Goal: Task Accomplishment & Management: Use online tool/utility

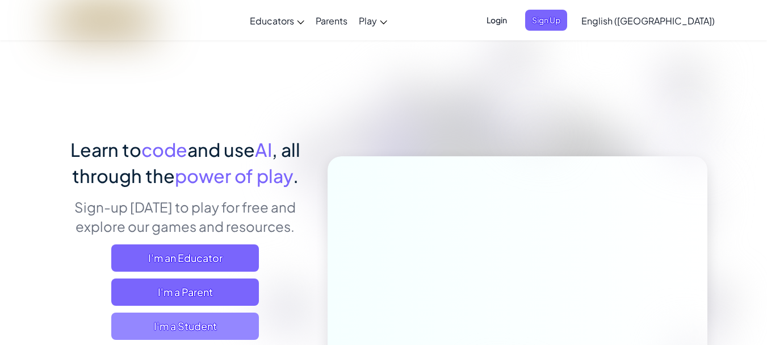
click at [249, 331] on span "I'm a Student" at bounding box center [185, 325] width 148 height 27
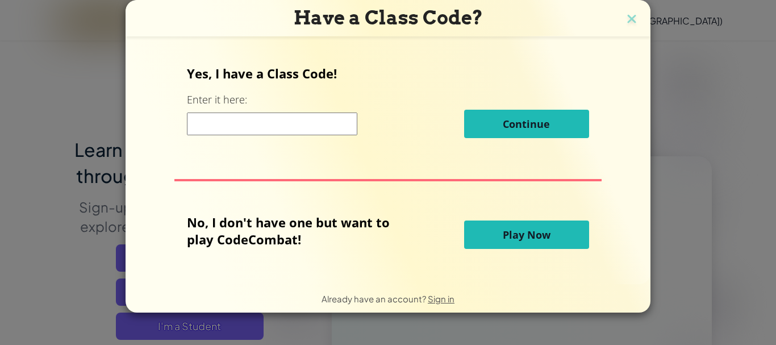
click at [503, 247] on button "Play Now" at bounding box center [526, 234] width 125 height 28
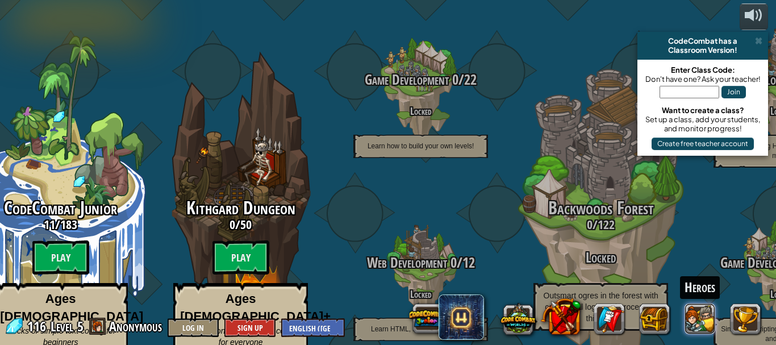
click at [700, 313] on button at bounding box center [700, 318] width 31 height 31
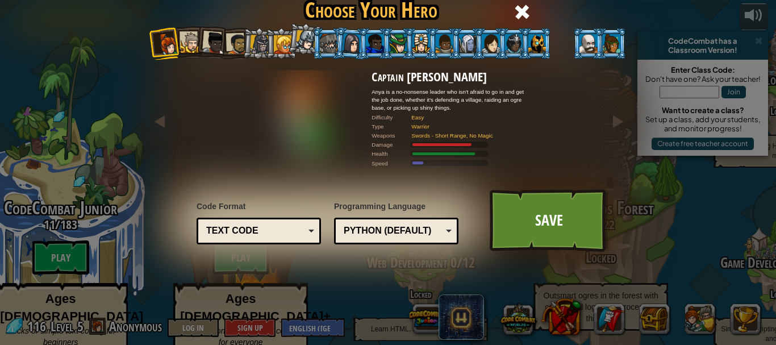
click at [282, 51] on div at bounding box center [283, 44] width 18 height 18
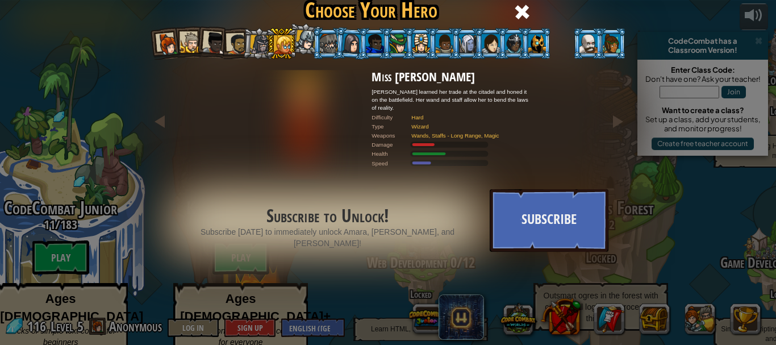
click at [346, 54] on li at bounding box center [351, 43] width 33 height 33
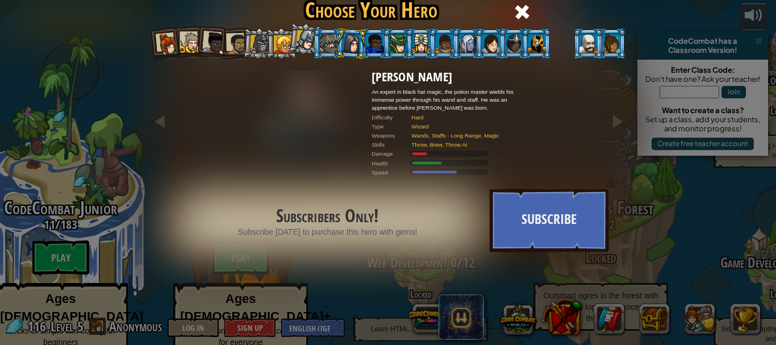
click at [416, 44] on div at bounding box center [421, 43] width 18 height 18
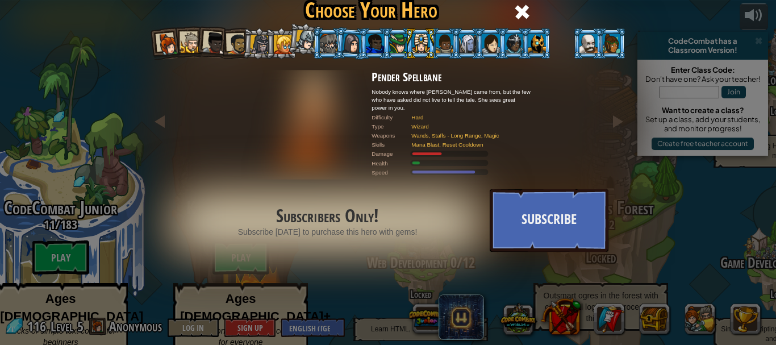
click at [489, 51] on div at bounding box center [491, 43] width 18 height 18
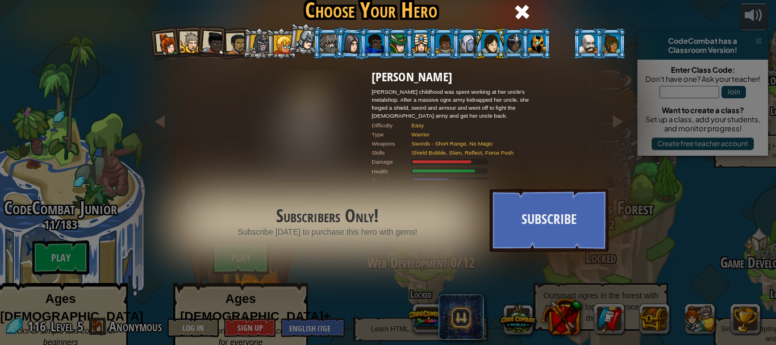
click at [165, 41] on div at bounding box center [168, 44] width 23 height 23
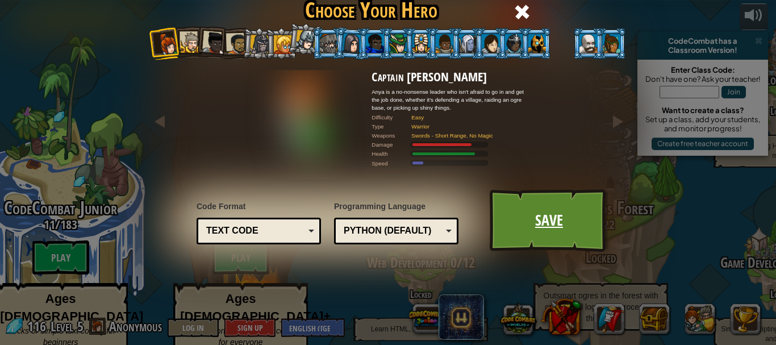
click at [550, 211] on link "Save" at bounding box center [549, 220] width 119 height 62
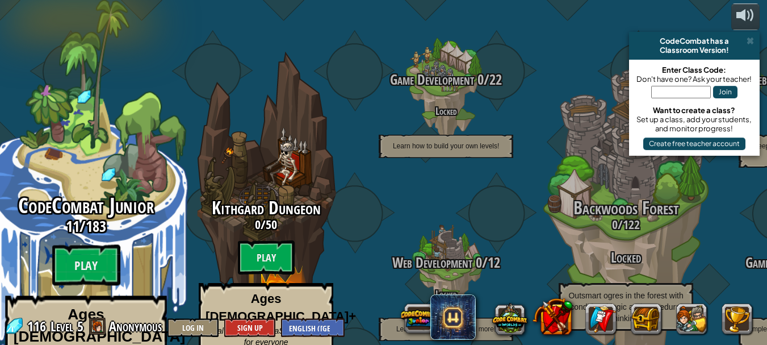
click at [105, 217] on div "CodeCombat Junior 11 / 183 Play Ages [DEMOGRAPHIC_DATA] Blocks or simple text c…" at bounding box center [86, 301] width 216 height 215
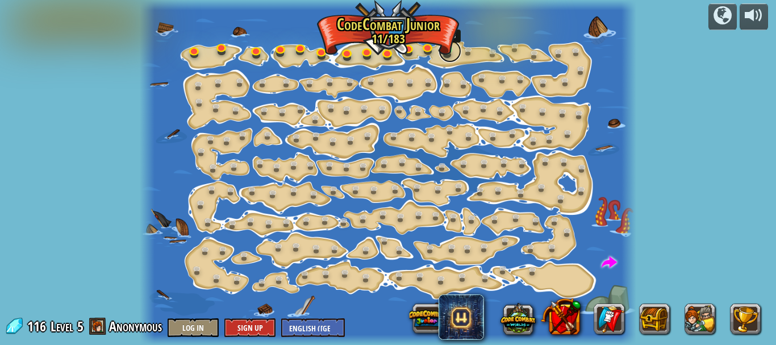
click at [447, 51] on link at bounding box center [450, 51] width 23 height 23
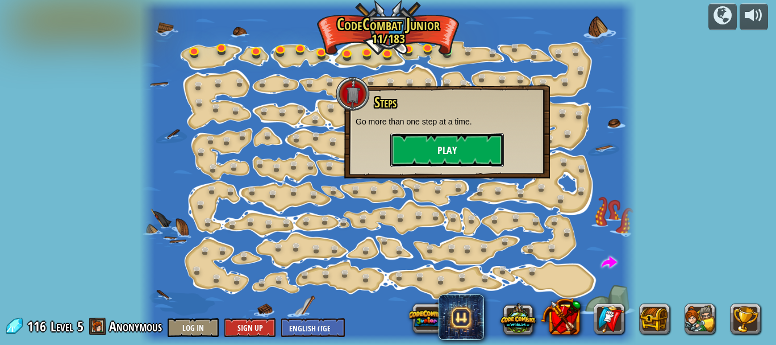
click at [444, 142] on button "Play" at bounding box center [447, 150] width 114 height 34
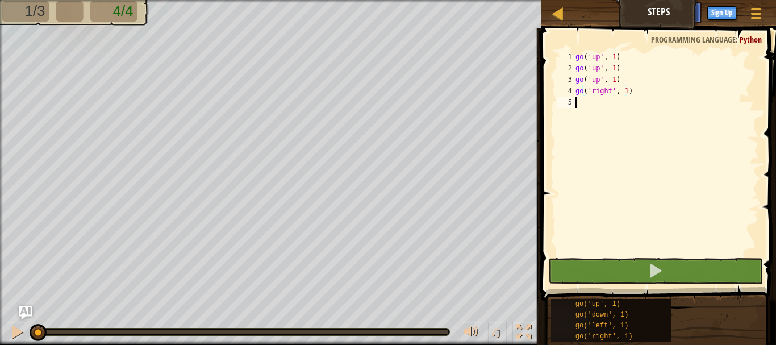
click at [575, 103] on div "go ( 'up' , 1 ) go ( 'up' , 1 ) go ( 'up' , 1 ) go ( 'right' , 1 )" at bounding box center [666, 164] width 186 height 227
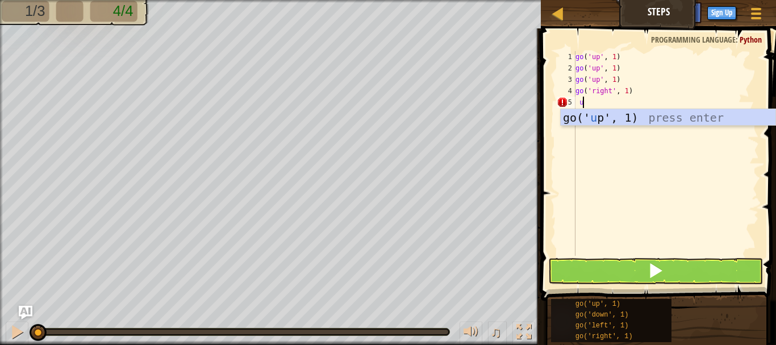
scroll to position [5, 1]
type textarea "u"
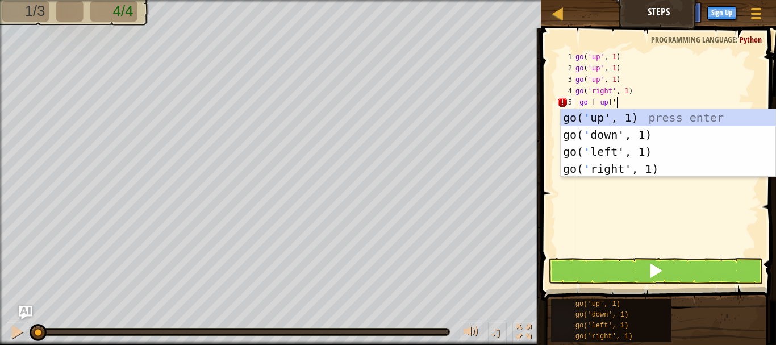
scroll to position [5, 3]
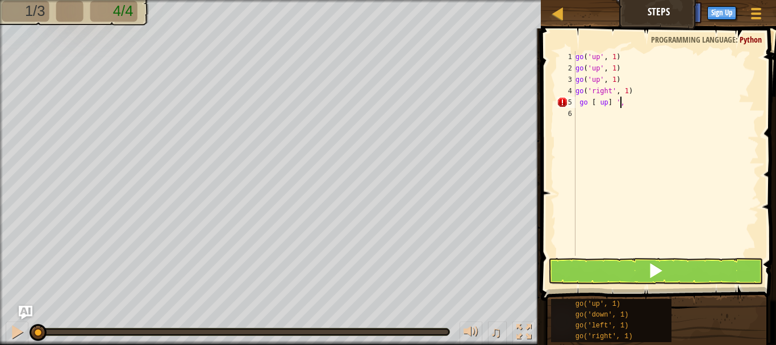
type textarea "go [ up] ',1"
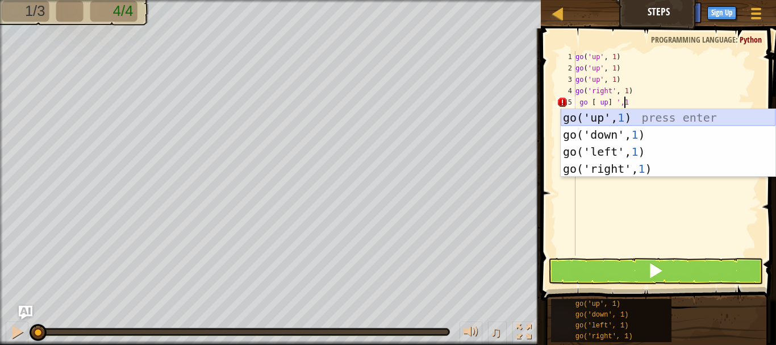
click at [653, 110] on div "go('up', 1 ) press enter go('down', 1 ) press enter go('left', 1 ) press enter …" at bounding box center [668, 160] width 215 height 102
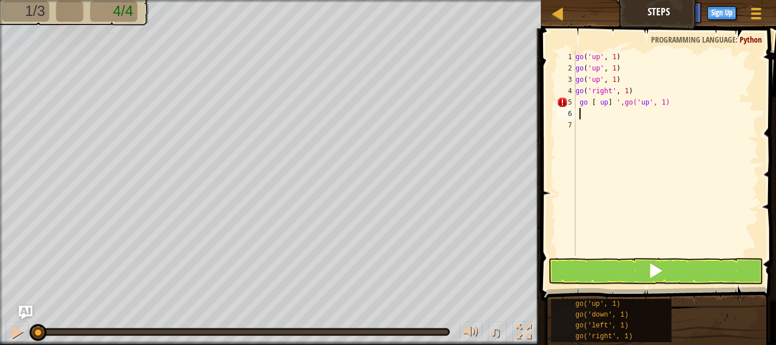
click at [676, 97] on div "go ( 'up' , 1 ) go ( 'up' , 1 ) go ( 'up' , 1 ) go ( 'right' , 1 ) go [ up ] ',…" at bounding box center [666, 164] width 186 height 227
type textarea "g"
click at [578, 103] on div "go ( 'up' , 1 ) go ( 'up' , 1 ) go ( 'up' , 1 ) go ( 'right' , 1 )" at bounding box center [666, 164] width 186 height 227
click at [591, 102] on div "go ( 'up' , 1 ) go ( 'up' , 1 ) go ( 'up' , 1 ) go ( 'right' , 1 )" at bounding box center [666, 164] width 186 height 227
click at [577, 103] on div "go ( 'up' , 1 ) go ( 'up' , 1 ) go ( 'up' , 1 ) go ( 'right' , 1 )" at bounding box center [666, 164] width 186 height 227
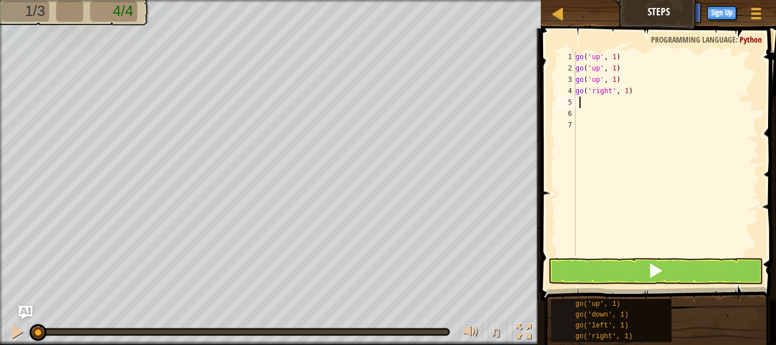
click at [587, 103] on div "go ( 'up' , 1 ) go ( 'up' , 1 ) go ( 'up' , 1 ) go ( 'right' , 1 )" at bounding box center [666, 164] width 186 height 227
type textarea "g"
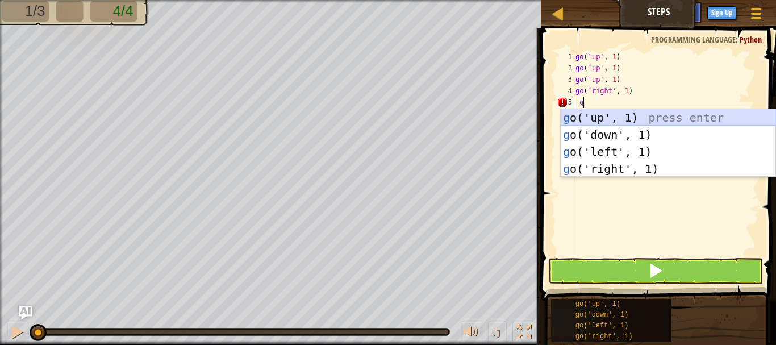
click at [600, 115] on div "g o('up', 1) press enter g o('down', 1) press enter g o('left', 1) press enter …" at bounding box center [668, 160] width 215 height 102
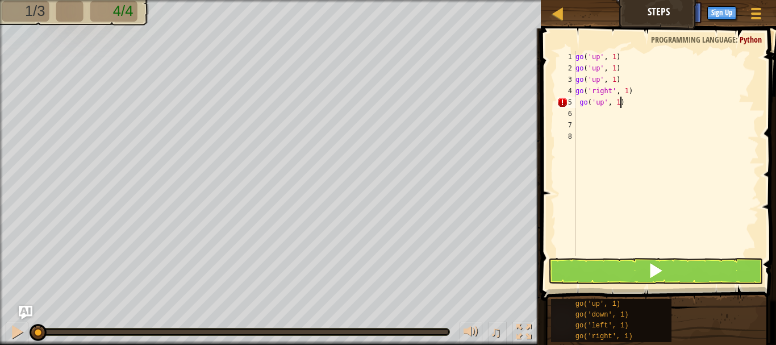
click at [625, 105] on div "go ( 'up' , 1 ) go ( 'up' , 1 ) go ( 'up' , 1 ) go ( 'right' , 1 ) go ( 'up' , …" at bounding box center [666, 164] width 186 height 227
type textarea "g"
type textarea "b"
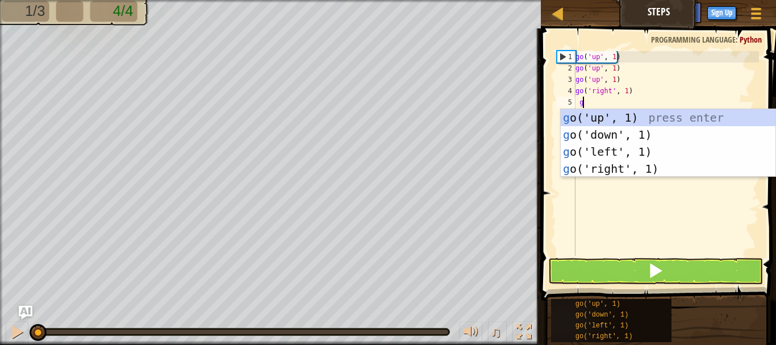
type textarea "go"
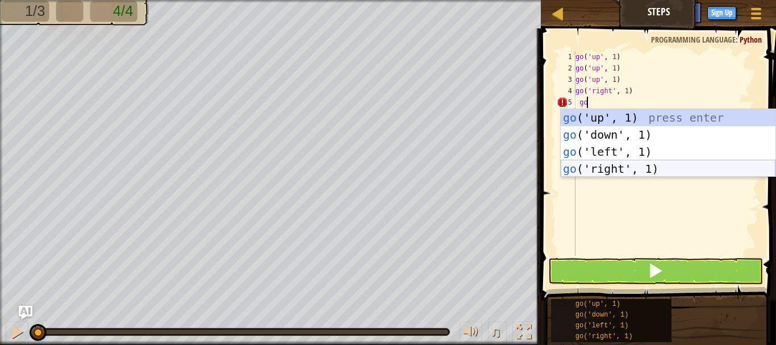
click at [619, 168] on div "go ('up', 1) press enter go ('down', 1) press enter go ('left', 1) press enter …" at bounding box center [668, 160] width 215 height 102
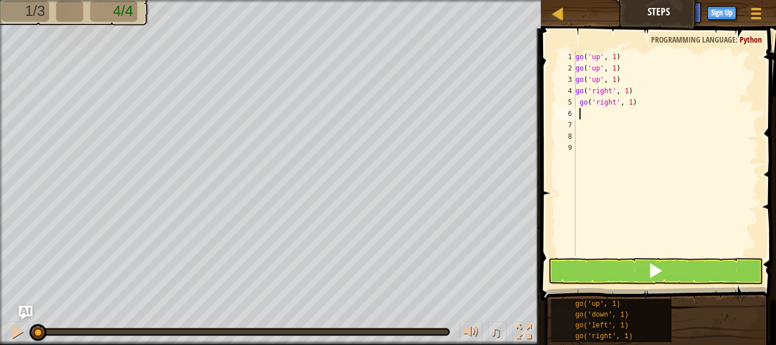
scroll to position [5, 0]
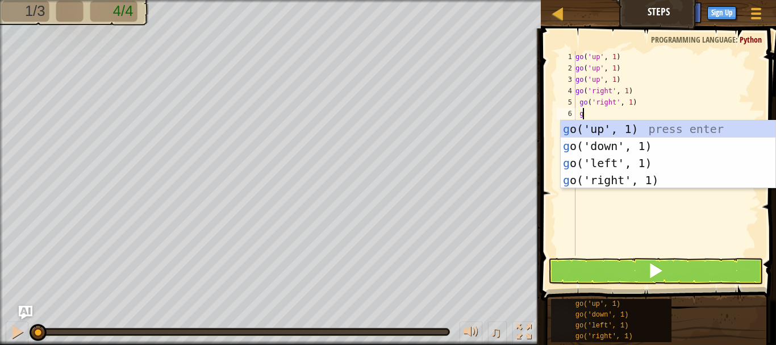
type textarea "go"
click at [603, 177] on div "go ('up', 1) press enter go ('down', 1) press enter go ('left', 1) press enter …" at bounding box center [668, 171] width 215 height 102
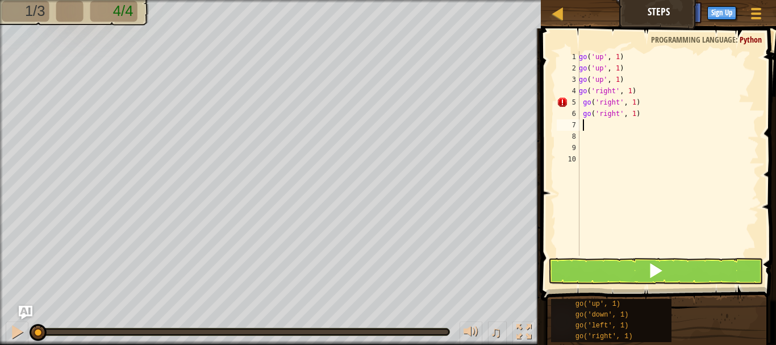
scroll to position [5, 0]
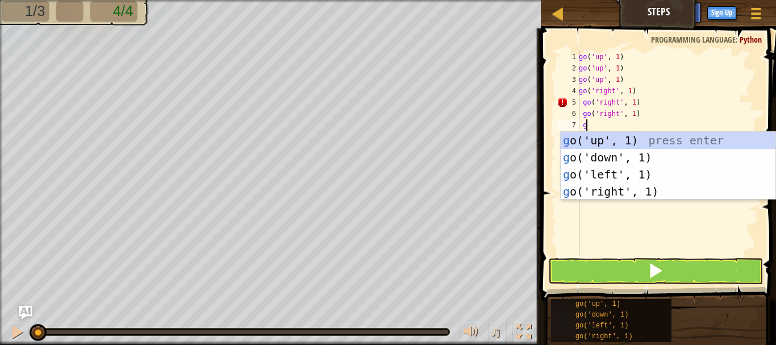
type textarea "go"
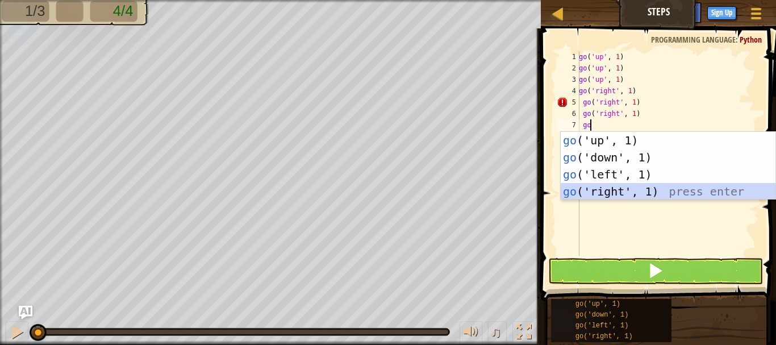
click at [616, 194] on div "go ('up', 1) press enter go ('down', 1) press enter go ('left', 1) press enter …" at bounding box center [668, 183] width 215 height 102
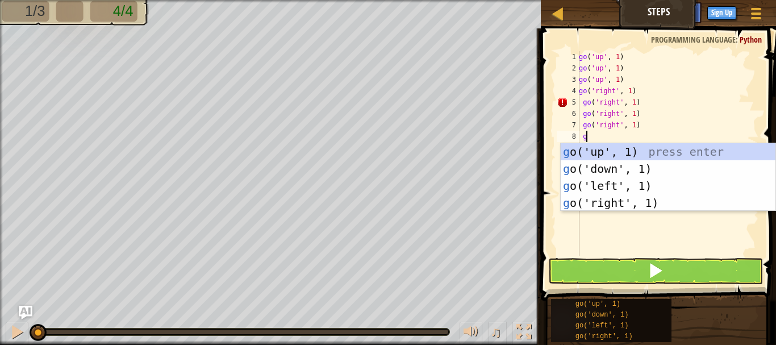
type textarea "go"
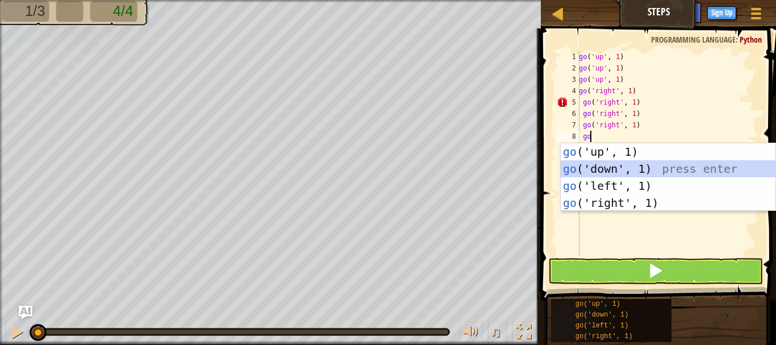
click at [590, 169] on div "go ('up', 1) press enter go ('down', 1) press enter go ('left', 1) press enter …" at bounding box center [668, 194] width 215 height 102
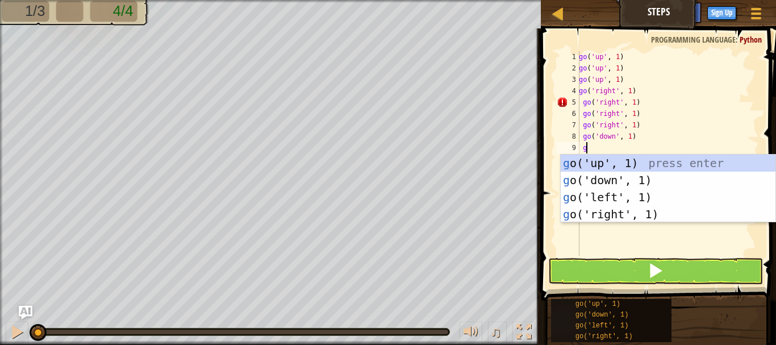
type textarea "go"
click at [596, 179] on div "go ('up', 1) press enter go ('down', 1) press enter go ('left', 1) press enter …" at bounding box center [668, 206] width 215 height 102
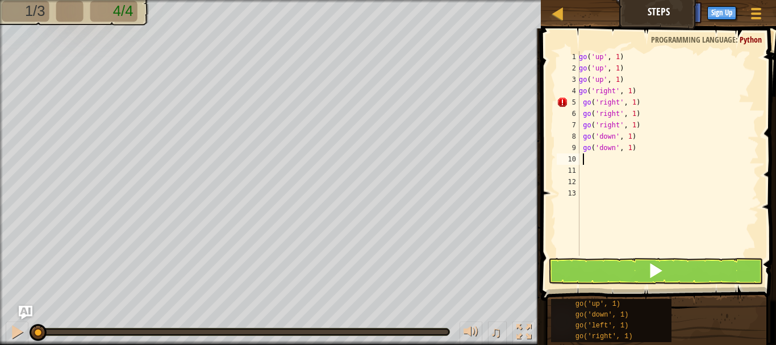
scroll to position [5, 0]
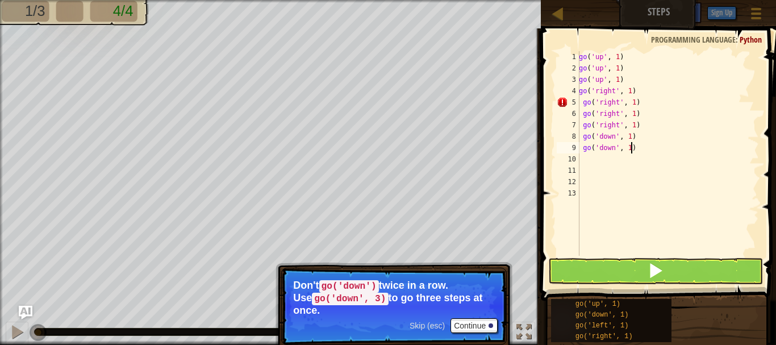
click at [633, 144] on div "go ( 'up' , 1 ) go ( 'up' , 1 ) go ( 'up' , 1 ) go ( 'right' , 1 ) go ( 'right'…" at bounding box center [668, 164] width 182 height 227
type textarea "g"
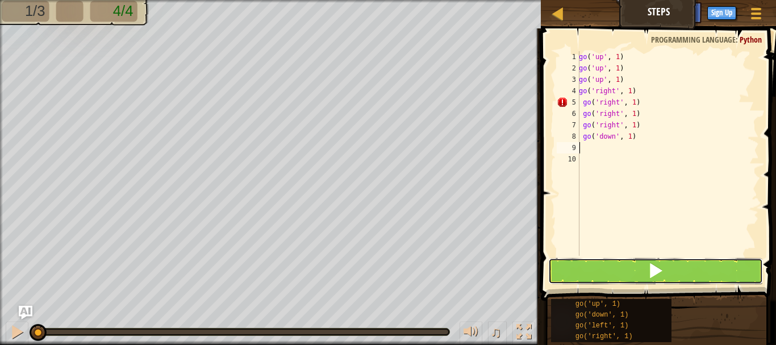
click at [659, 268] on span at bounding box center [656, 270] width 16 height 16
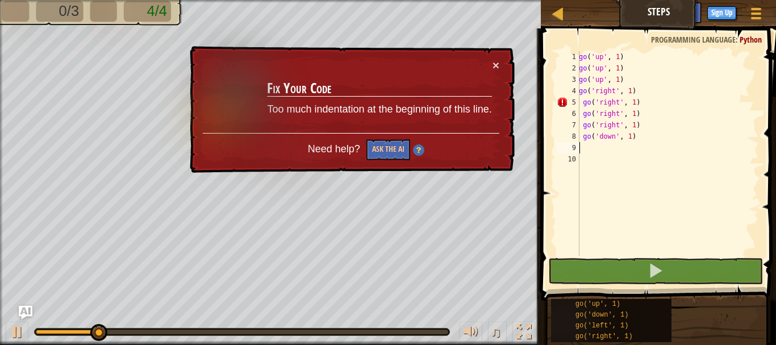
click at [404, 173] on div "× Fix Your Code Too much indentation at the beginning of this line. Need help? …" at bounding box center [350, 109] width 327 height 127
click at [498, 64] on button "×" at bounding box center [495, 65] width 7 height 12
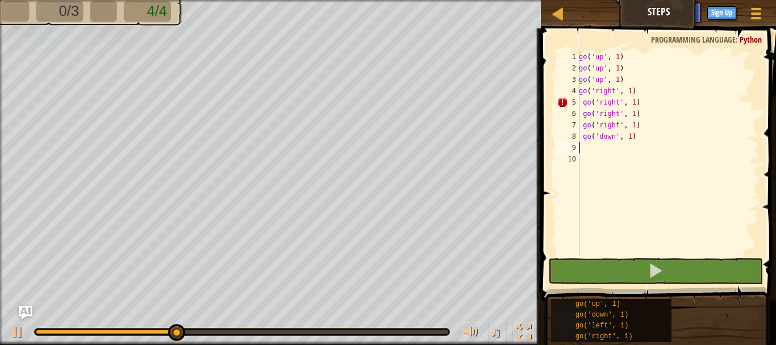
click at [656, 106] on div "go ( 'up' , 1 ) go ( 'up' , 1 ) go ( 'up' , 1 ) go ( 'right' , 1 ) go ( 'right'…" at bounding box center [668, 164] width 182 height 227
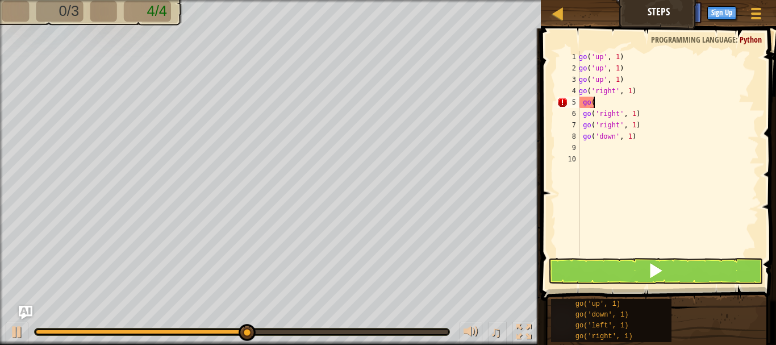
type textarea "g"
drag, startPoint x: 656, startPoint y: 106, endPoint x: 675, endPoint y: 158, distance: 55.7
click at [656, 106] on div "go ( 'up' , 1 ) go ( 'up' , 1 ) go ( 'up' , 1 ) go ( 'right' , 1 ) go ( 'right'…" at bounding box center [668, 164] width 182 height 227
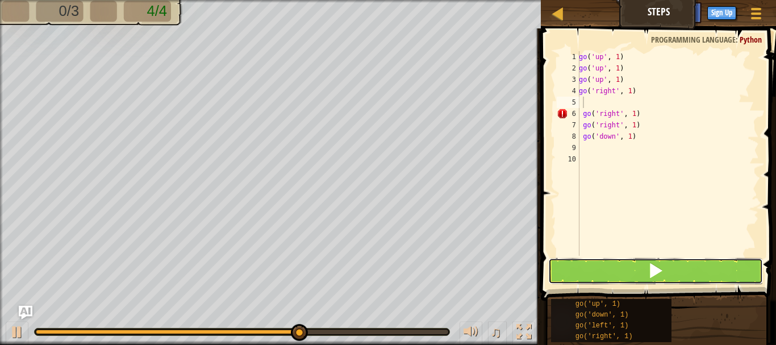
click at [683, 272] on button at bounding box center [655, 271] width 215 height 26
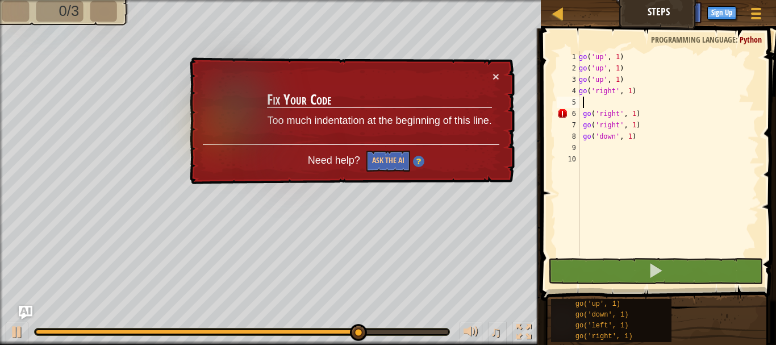
click at [670, 123] on div "go ( 'up' , 1 ) go ( 'up' , 1 ) go ( 'up' , 1 ) go ( 'right' , 1 ) go ( 'right'…" at bounding box center [668, 164] width 182 height 227
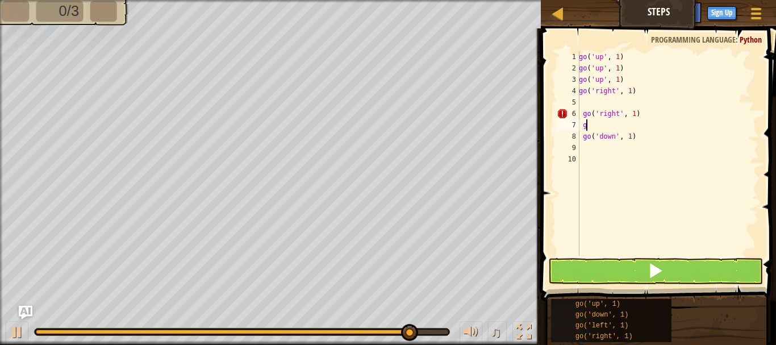
type textarea "g"
click at [666, 116] on div "go ( 'up' , 1 ) go ( 'up' , 1 ) go ( 'up' , 1 ) go ( 'right' , 1 ) go ( 'right'…" at bounding box center [668, 164] width 182 height 227
type textarea "g"
click at [662, 140] on div "go ( 'up' , 1 ) go ( 'up' , 1 ) go ( 'up' , 1 ) go ( 'right' , 1 ) go ( 'down' …" at bounding box center [668, 164] width 182 height 227
type textarea "g"
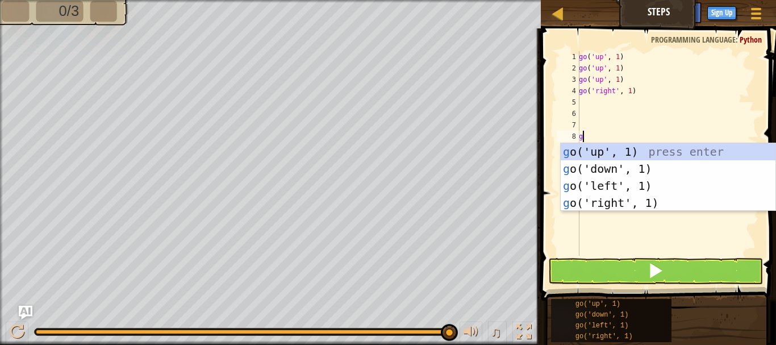
type textarea "go"
click at [637, 203] on div "go ('up', 1) press enter go ('down', 1) press enter go ('left', 1) press enter …" at bounding box center [668, 194] width 215 height 102
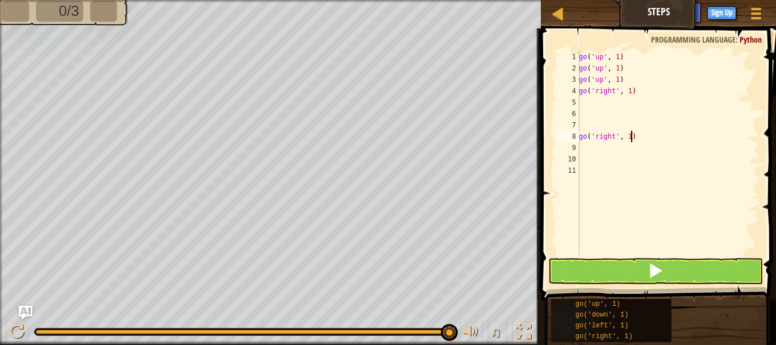
click at [641, 138] on div "go ( 'up' , 1 ) go ( 'up' , 1 ) go ( 'up' , 1 ) go ( 'right' , 1 ) go ( 'right'…" at bounding box center [668, 164] width 182 height 227
type textarea "g"
click at [583, 101] on div "go ( 'up' , 1 ) go ( 'up' , 1 ) go ( 'up' , 1 ) go ( 'right' , 1 )" at bounding box center [668, 164] width 182 height 227
click at [580, 102] on div "go ( 'up' , 1 ) go ( 'up' , 1 ) go ( 'up' , 1 ) go ( 'right' , 1 )" at bounding box center [668, 164] width 182 height 227
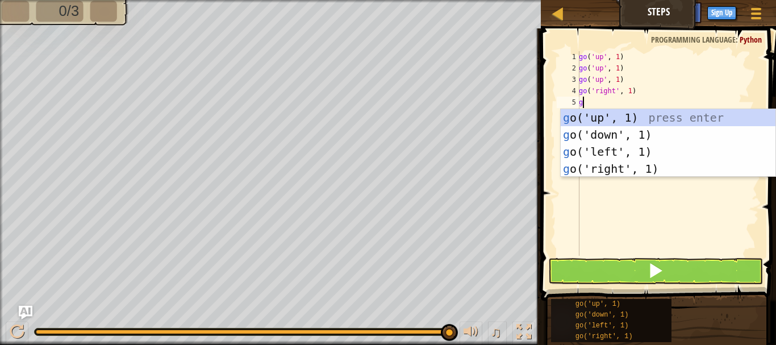
type textarea "go"
click at [591, 168] on div "go ('up', 1) press enter go ('down', 1) press enter go ('left', 1) press enter …" at bounding box center [668, 160] width 215 height 102
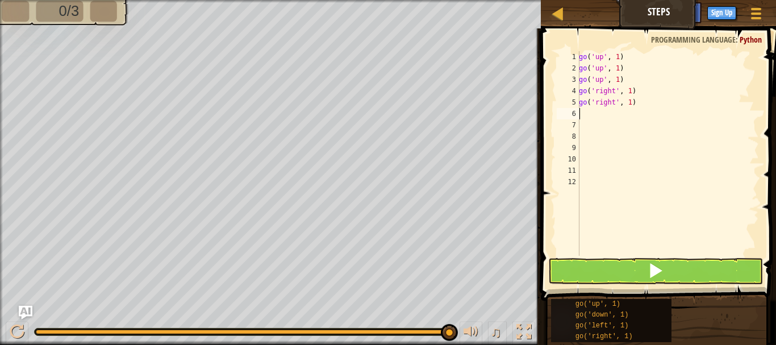
scroll to position [5, 0]
click at [580, 114] on div "go ( 'up' , 1 ) go ( 'up' , 1 ) go ( 'up' , 1 ) go ( 'right' , 1 ) go ( 'right'…" at bounding box center [668, 164] width 182 height 227
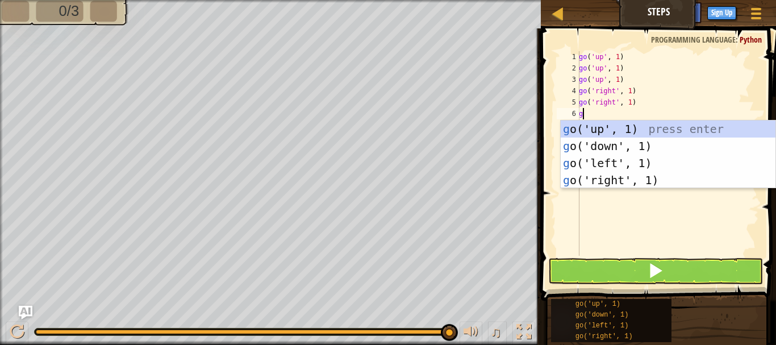
type textarea "go"
click at [645, 181] on div "go ('up', 1) press enter go ('down', 1) press enter go ('left', 1) press enter …" at bounding box center [668, 171] width 215 height 102
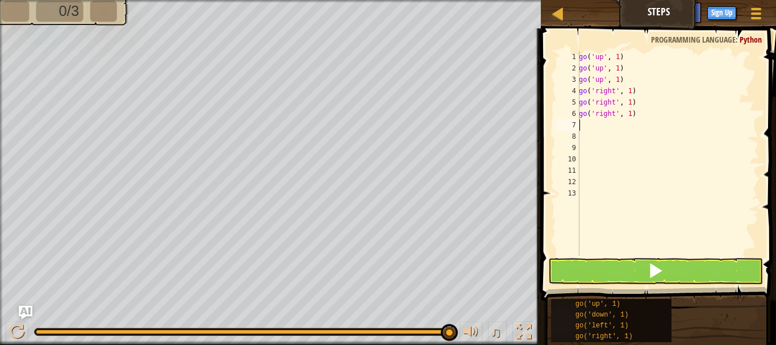
scroll to position [5, 0]
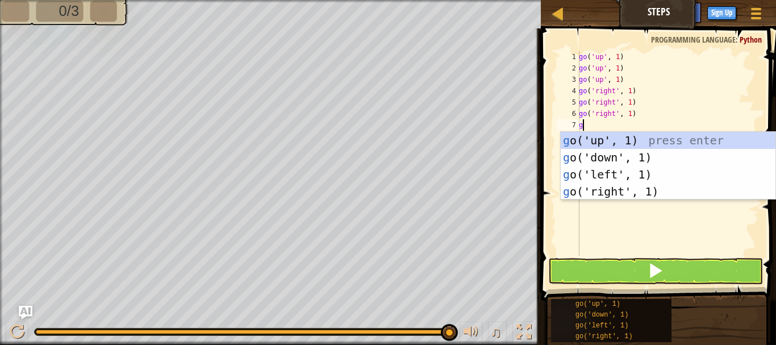
type textarea "go"
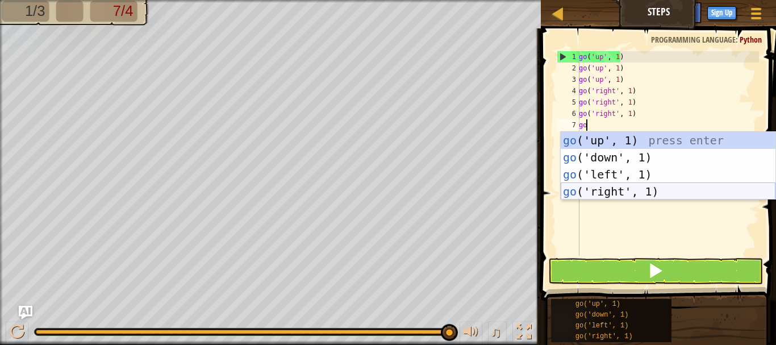
click at [632, 187] on div "go ('up', 1) press enter go ('down', 1) press enter go ('left', 1) press enter …" at bounding box center [668, 183] width 215 height 102
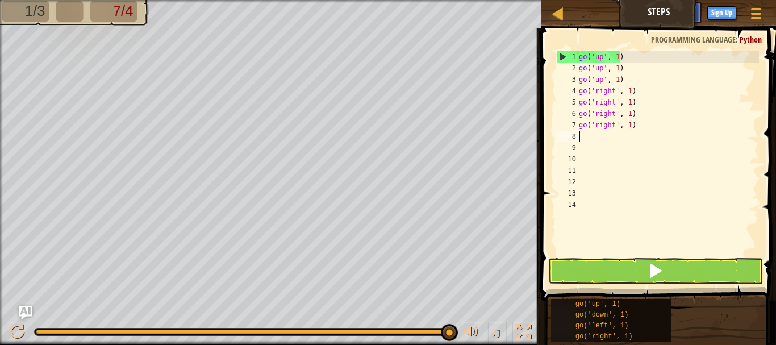
scroll to position [5, 0]
click at [579, 138] on div "go ( 'up' , 1 ) go ( 'up' , 1 ) go ( 'up' , 1 ) go ( 'right' , 1 ) go ( 'right'…" at bounding box center [668, 164] width 182 height 227
type textarea "g"
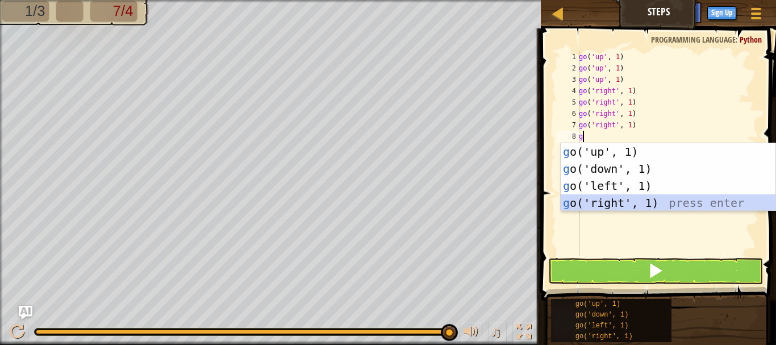
click at [633, 200] on div "g o('up', 1) press enter g o('down', 1) press enter g o('left', 1) press enter …" at bounding box center [668, 194] width 215 height 102
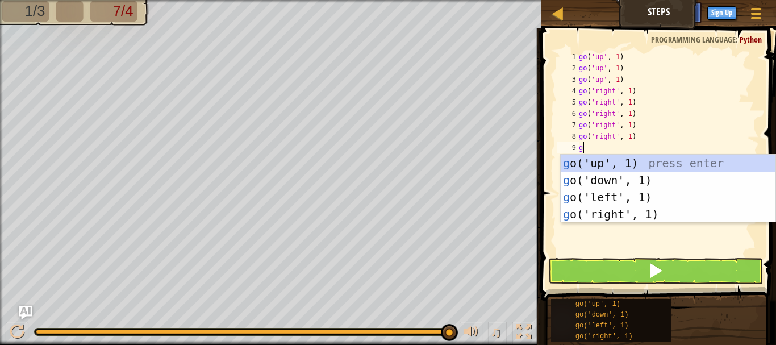
type textarea "go"
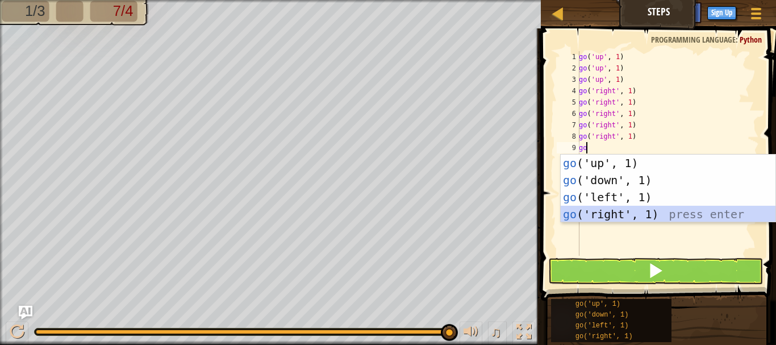
click at [602, 210] on div "go ('up', 1) press enter go ('down', 1) press enter go ('left', 1) press enter …" at bounding box center [668, 206] width 215 height 102
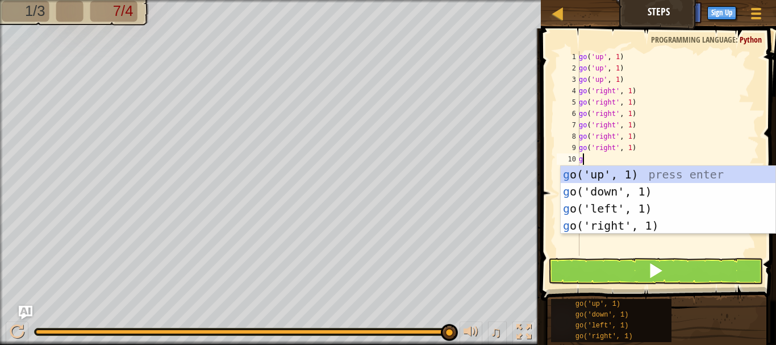
type textarea "go"
click at [595, 191] on div "go ('up', 1) press enter go ('down', 1) press enter go ('left', 1) press enter …" at bounding box center [668, 217] width 215 height 102
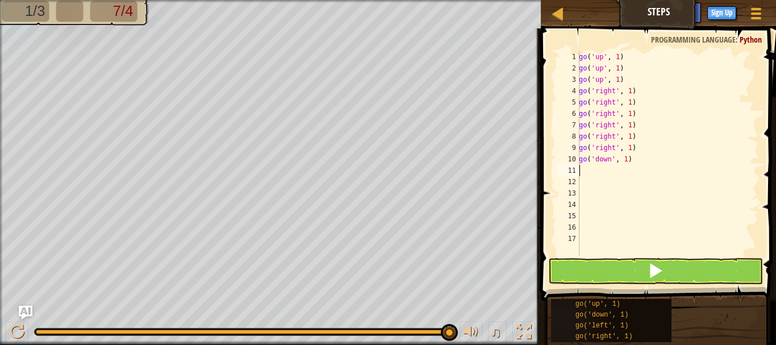
scroll to position [5, 0]
click at [583, 173] on div "go ( 'up' , 1 ) go ( 'up' , 1 ) go ( 'up' , 1 ) go ( 'right' , 1 ) go ( 'right'…" at bounding box center [668, 164] width 182 height 227
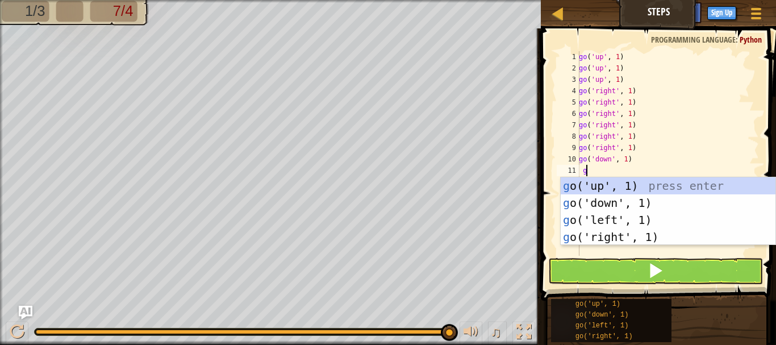
type textarea "go"
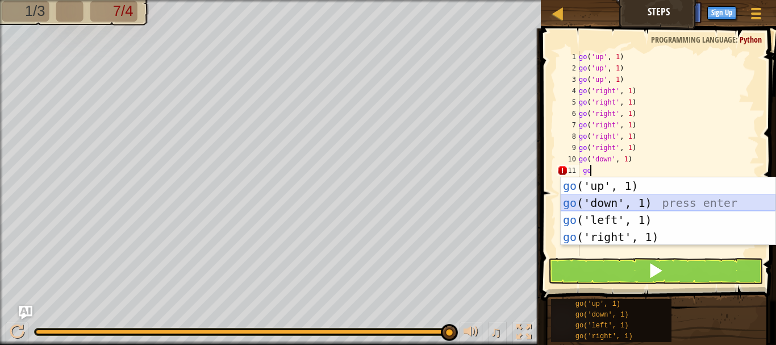
click at [609, 198] on div "go ('up', 1) press enter go ('down', 1) press enter go ('left', 1) press enter …" at bounding box center [668, 228] width 215 height 102
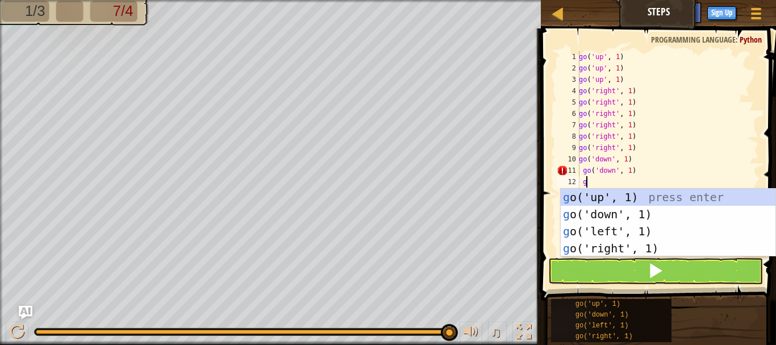
type textarea "go"
click at [602, 211] on div "go ('up', 1) press enter go ('down', 1) press enter go ('left', 1) press enter …" at bounding box center [668, 240] width 215 height 102
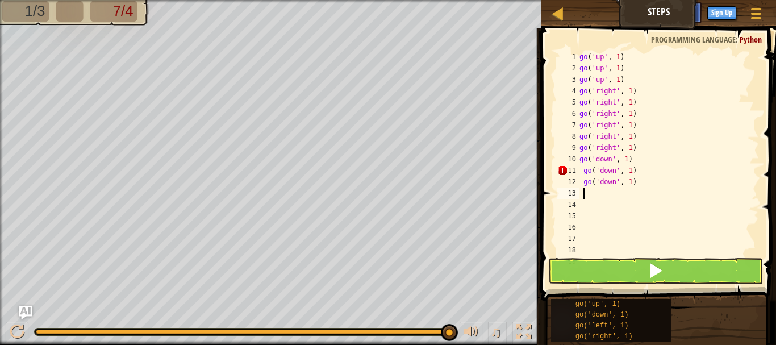
scroll to position [5, 0]
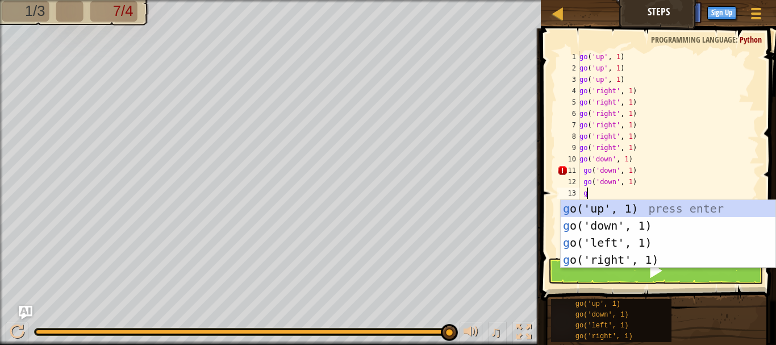
type textarea "go"
click at [596, 223] on div "go ('up', 1) press enter go ('down', 1) press enter go ('left', 1) press enter …" at bounding box center [668, 251] width 215 height 102
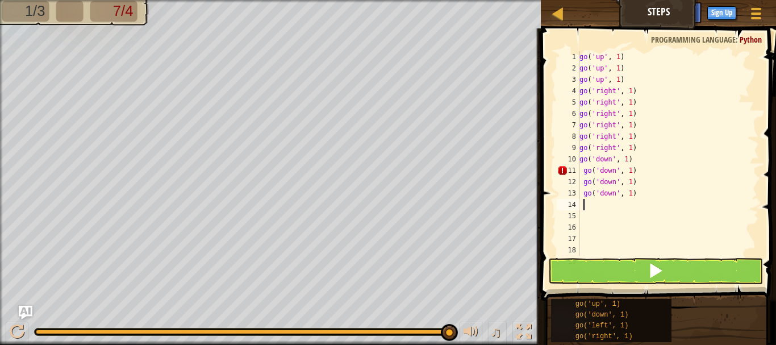
scroll to position [5, 0]
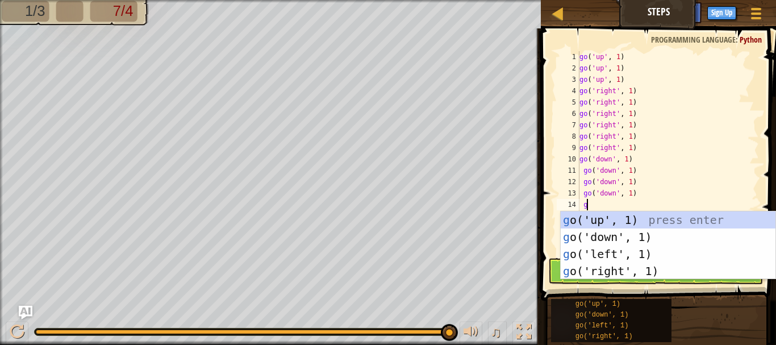
type textarea "go"
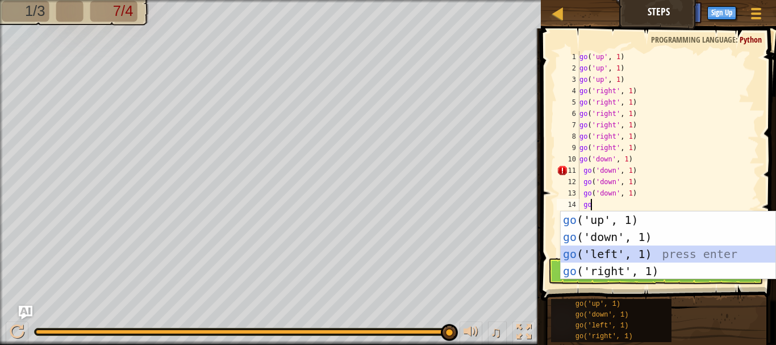
click at [594, 255] on div "go ('up', 1) press enter go ('down', 1) press enter go ('left', 1) press enter …" at bounding box center [668, 262] width 215 height 102
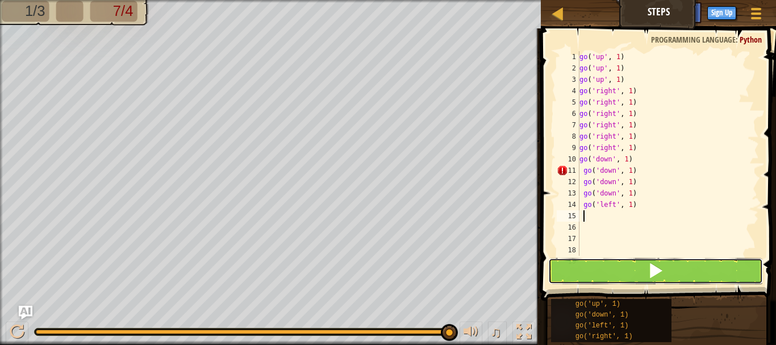
click at [603, 279] on button at bounding box center [655, 271] width 215 height 26
